Goal: Ask a question

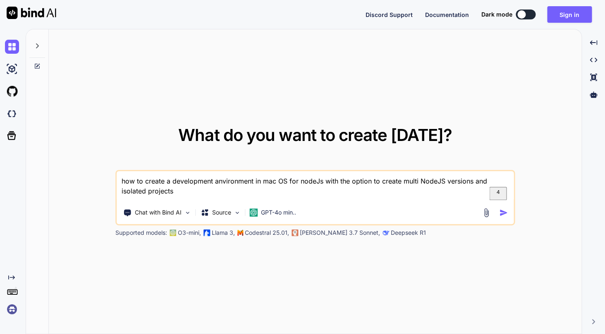
click at [245, 190] on textarea "how to create a development anvironment in mac OS for nodeJs with the option to…" at bounding box center [315, 186] width 397 height 31
click at [186, 212] on img at bounding box center [187, 212] width 7 height 7
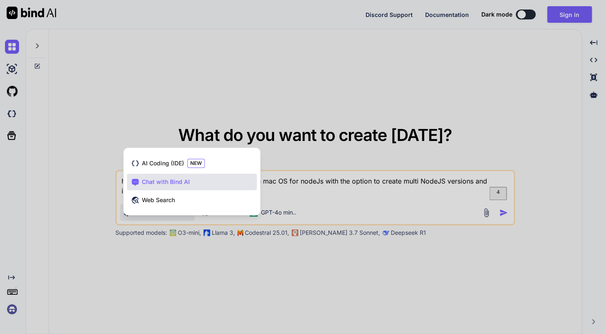
click at [317, 94] on div at bounding box center [302, 167] width 605 height 334
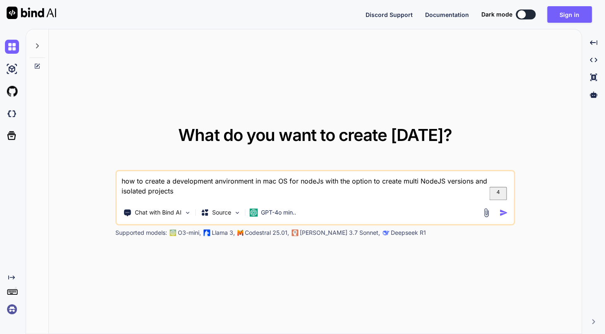
click at [275, 195] on textarea "how to create a development anvironment in mac OS for nodeJs with the option to…" at bounding box center [315, 186] width 397 height 31
type textarea "x"
